Goal: Obtain resource: Obtain resource

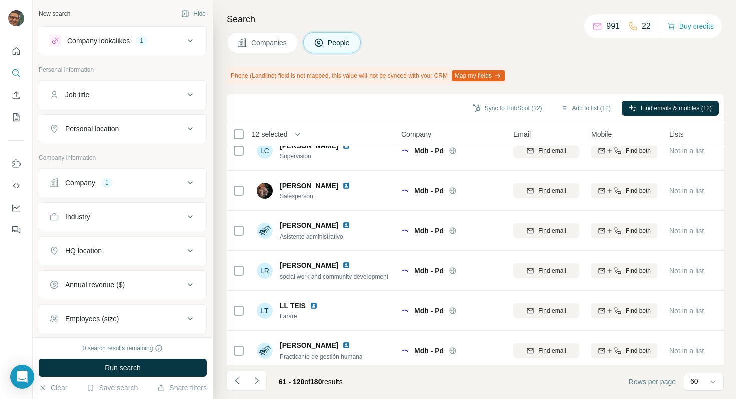
scroll to position [2184, 0]
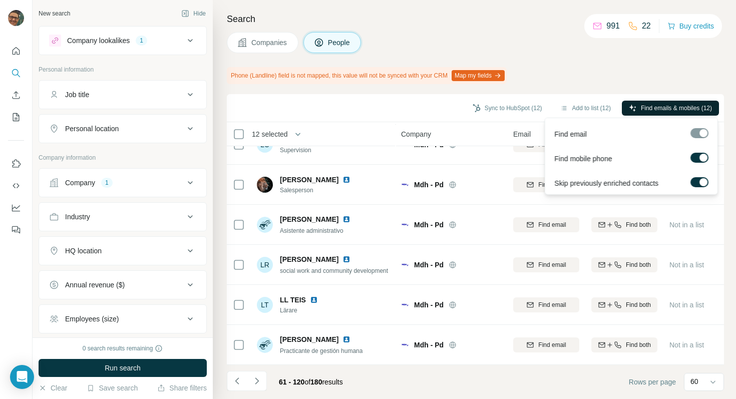
click at [665, 108] on span "Find emails & mobiles (12)" at bounding box center [676, 108] width 71 height 9
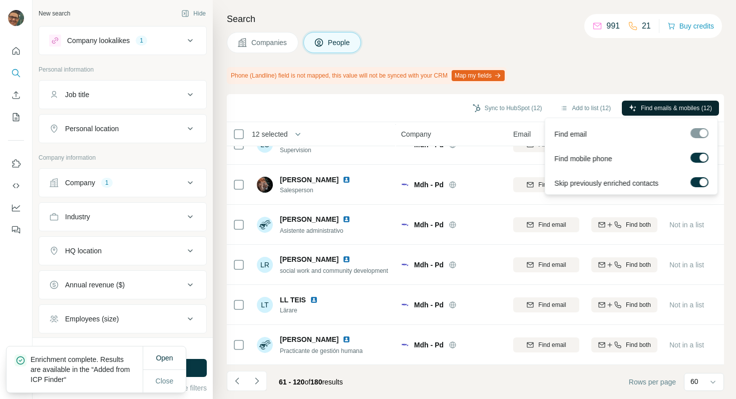
click at [661, 106] on span "Find emails & mobiles (12)" at bounding box center [676, 108] width 71 height 9
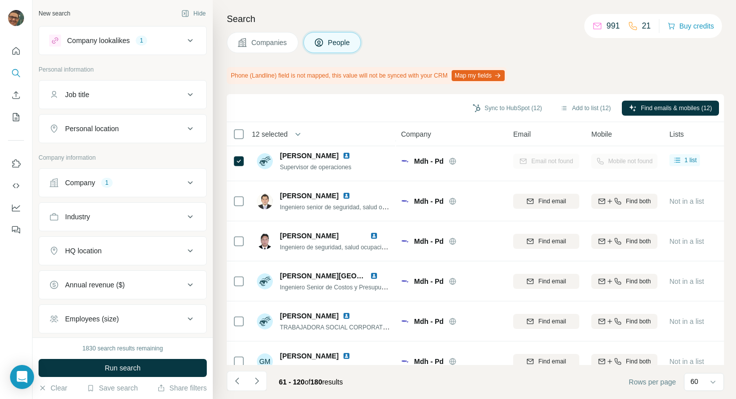
scroll to position [0, 0]
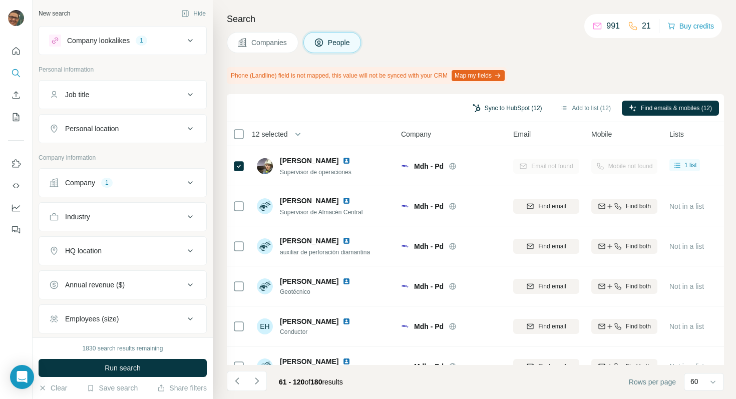
click at [505, 108] on button "Sync to HubSpot (12)" at bounding box center [507, 108] width 84 height 15
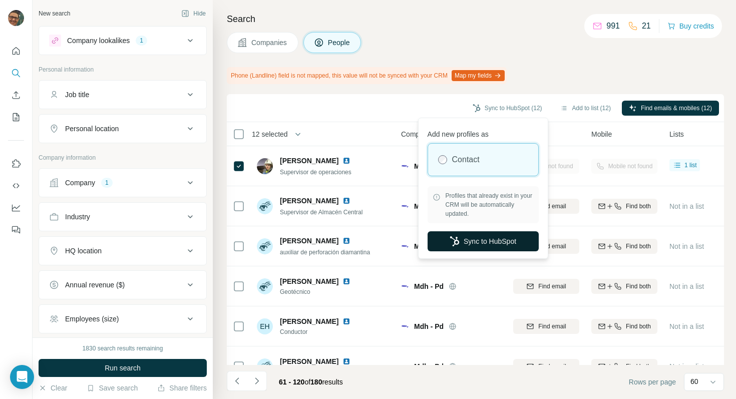
click at [485, 238] on button "Sync to HubSpot" at bounding box center [482, 241] width 111 height 20
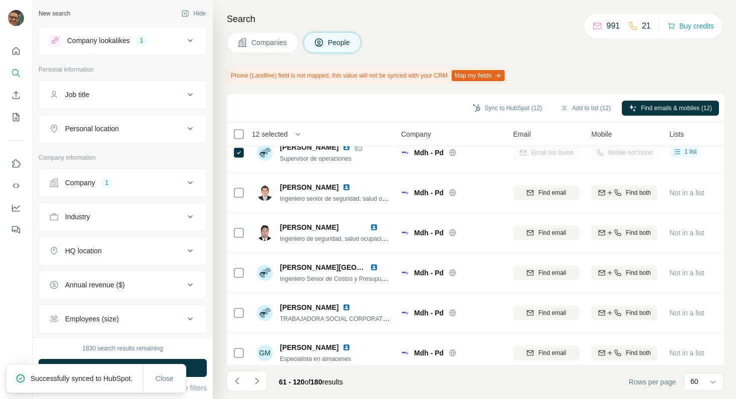
scroll to position [297, 0]
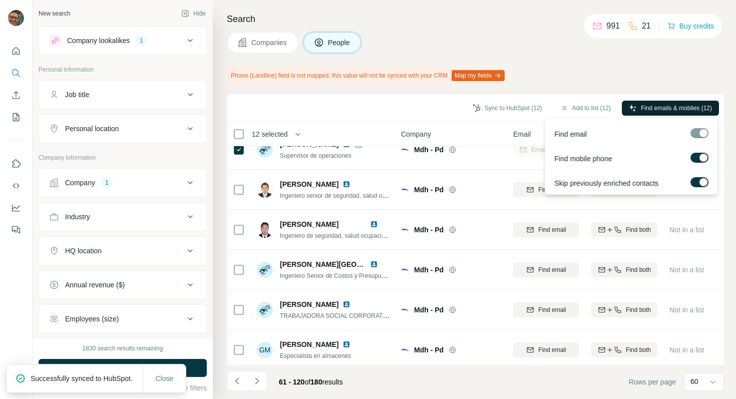
click at [644, 104] on span "Find emails & mobiles (12)" at bounding box center [676, 108] width 71 height 9
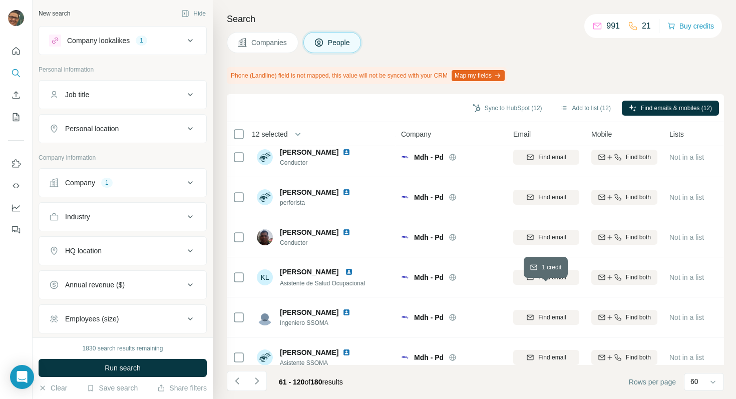
scroll to position [2166, 0]
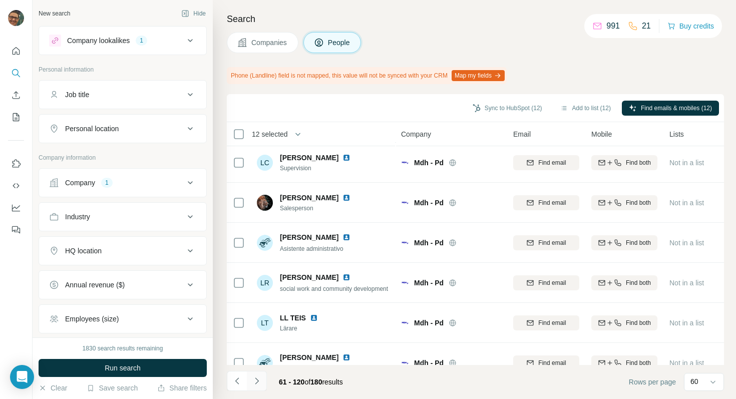
click at [257, 380] on icon "Navigate to next page" at bounding box center [257, 380] width 4 height 7
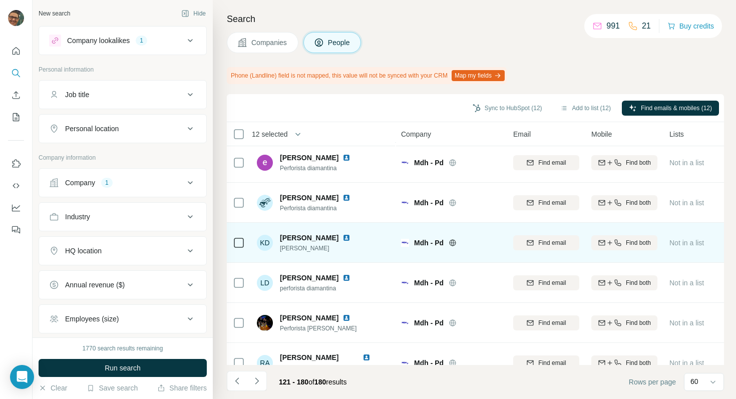
scroll to position [2184, 0]
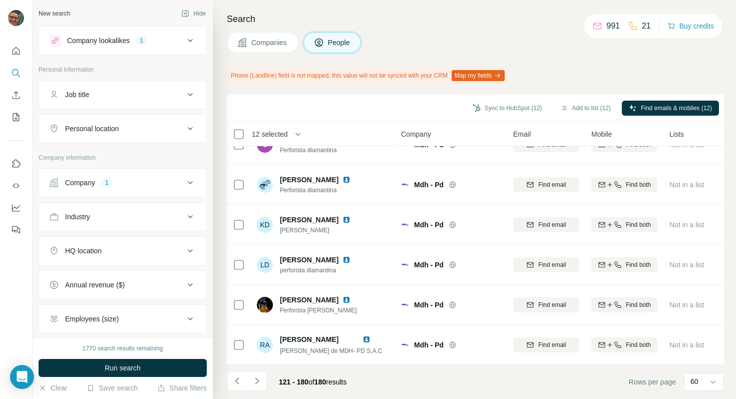
click at [270, 43] on span "Companies" at bounding box center [269, 43] width 37 height 10
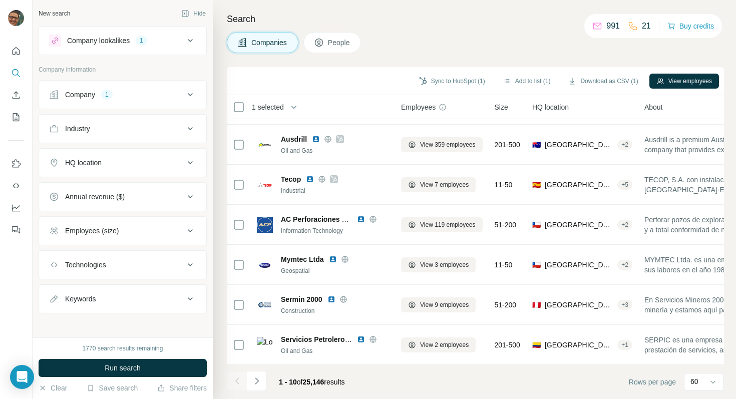
scroll to position [155, 0]
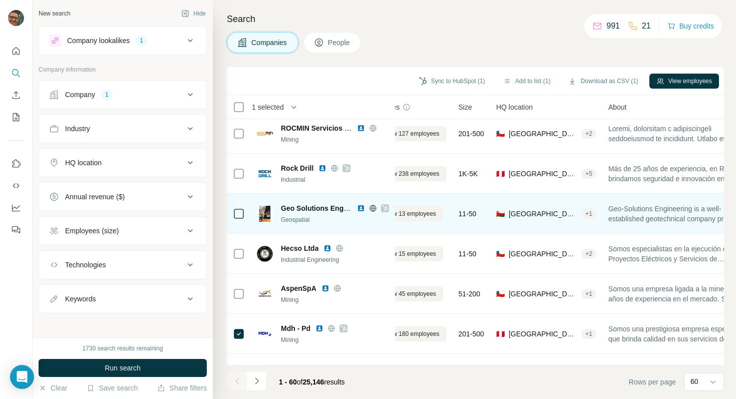
scroll to position [206, 0]
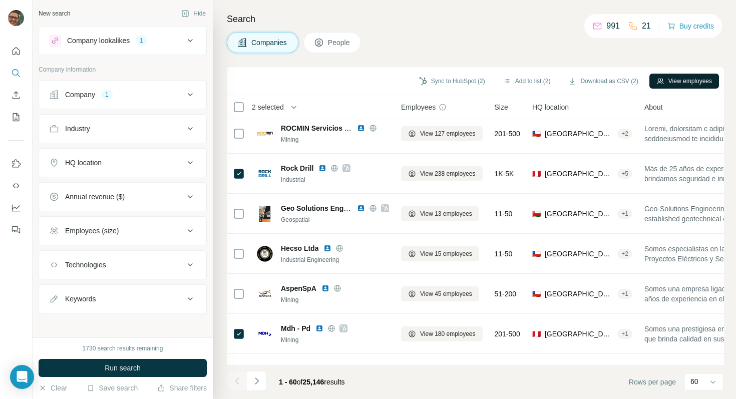
click at [676, 80] on button "View employees" at bounding box center [684, 81] width 70 height 15
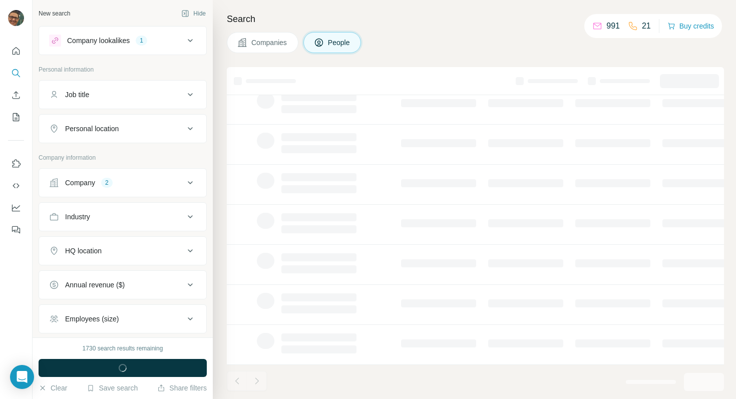
scroll to position [155, 0]
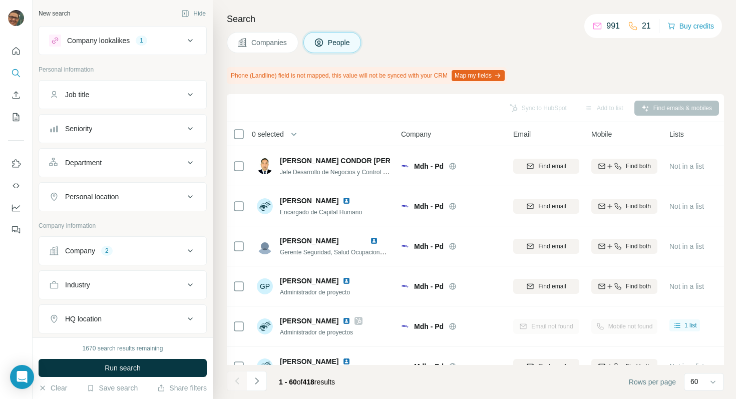
click at [271, 36] on button "Companies" at bounding box center [263, 42] width 72 height 21
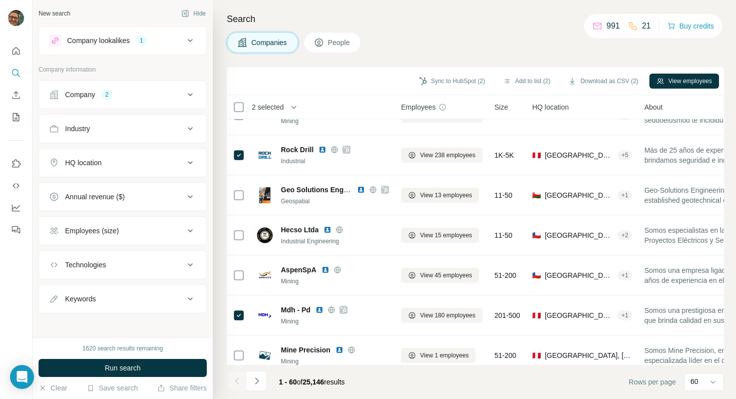
scroll to position [231, 0]
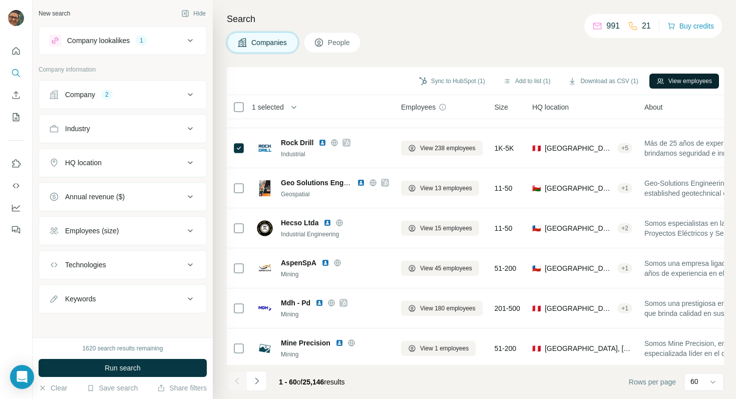
click at [684, 76] on button "View employees" at bounding box center [684, 81] width 70 height 15
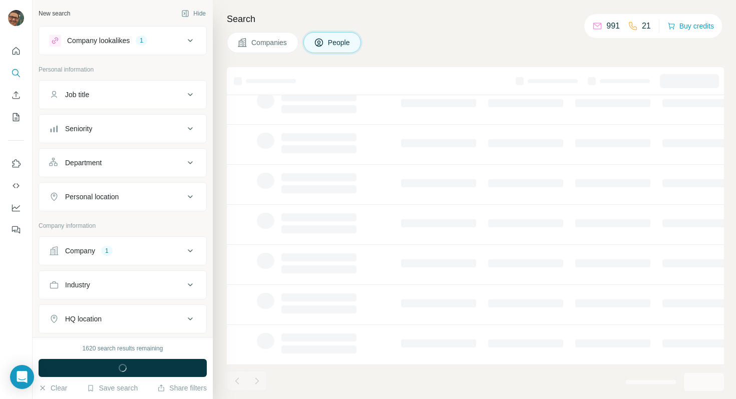
scroll to position [155, 0]
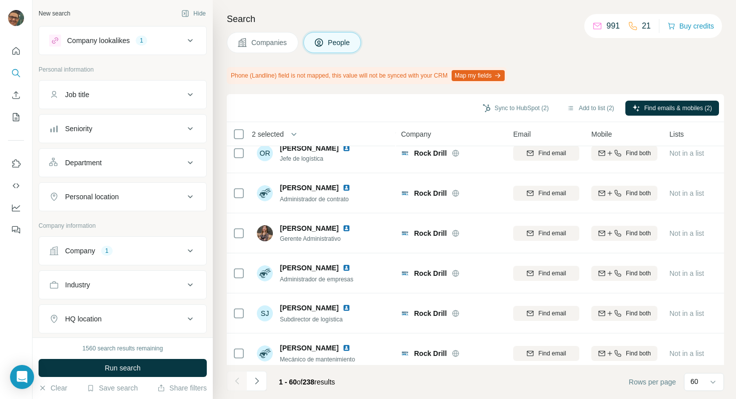
scroll to position [822, 0]
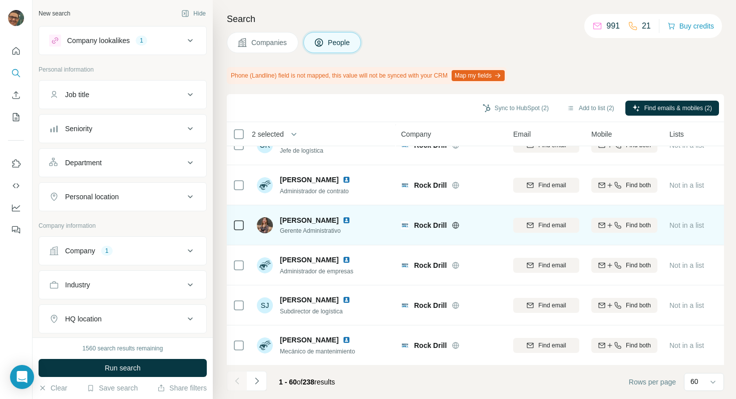
click at [237, 219] on icon at bounding box center [239, 225] width 12 height 12
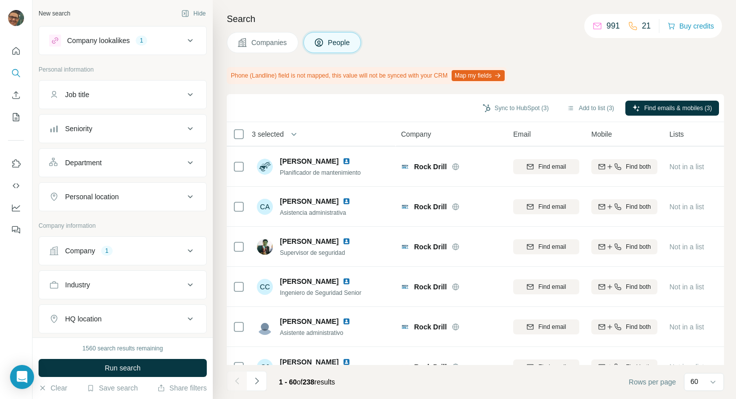
scroll to position [2184, 0]
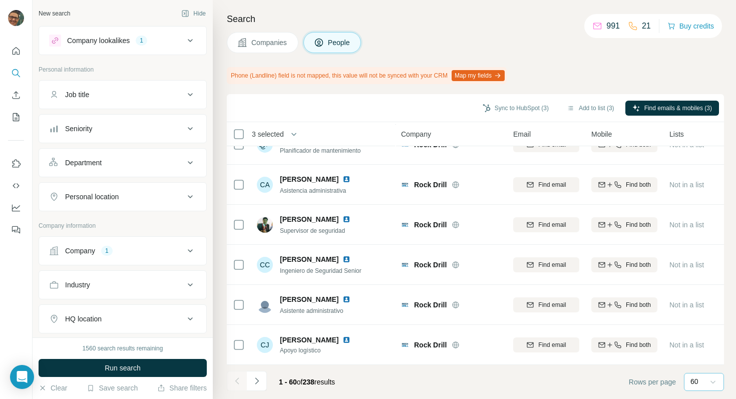
click at [708, 382] on icon at bounding box center [713, 382] width 10 height 10
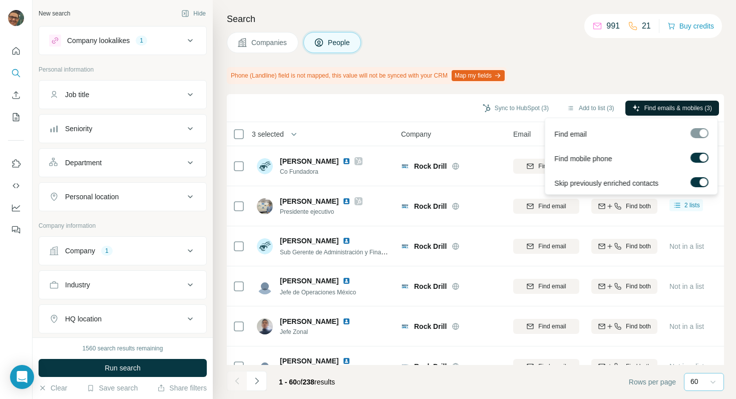
click at [660, 109] on span "Find emails & mobiles (3)" at bounding box center [678, 108] width 68 height 9
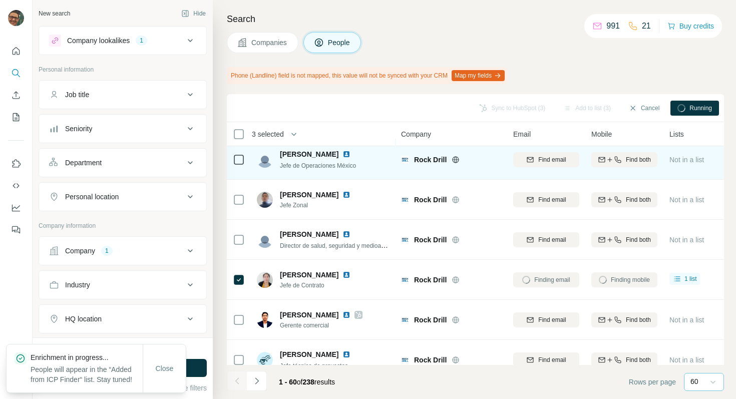
scroll to position [132, 0]
